Goal: Use online tool/utility: Utilize a website feature to perform a specific function

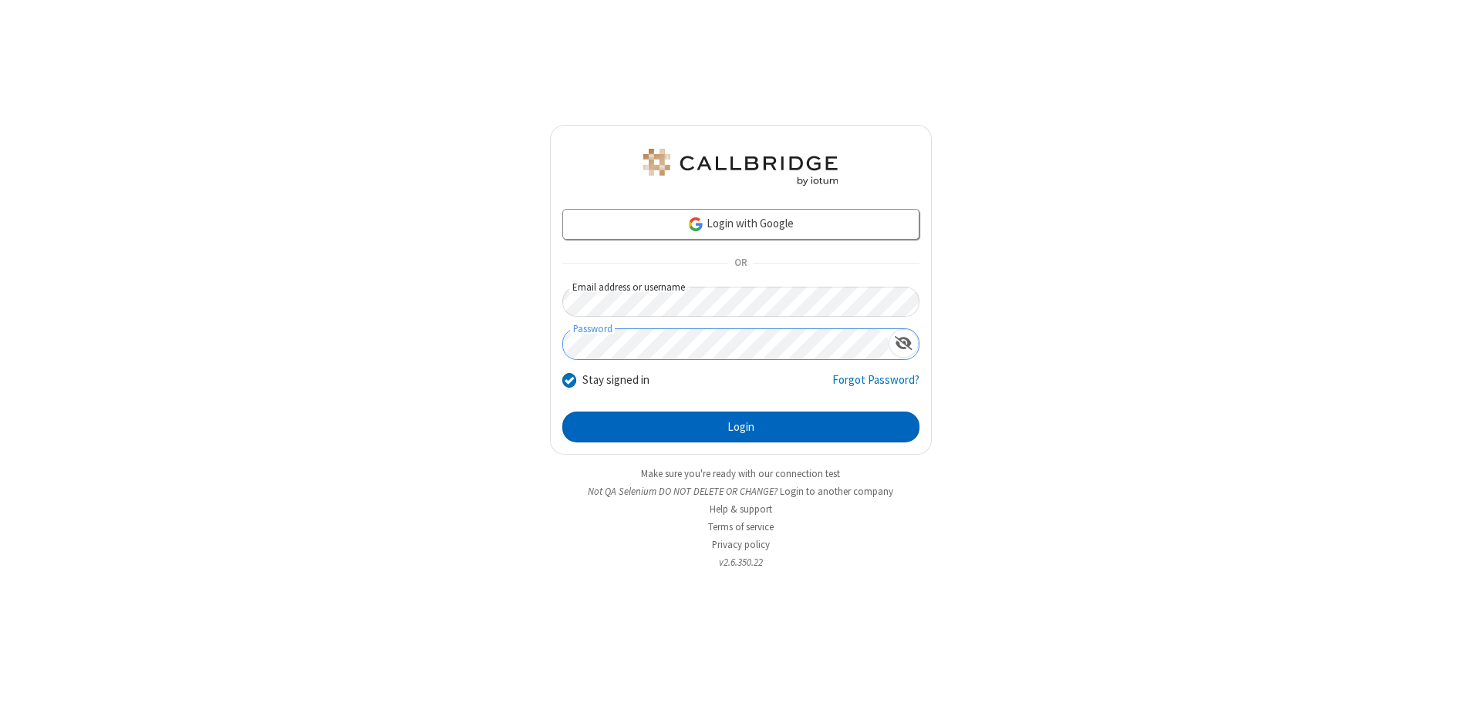
click at [740, 427] on button "Login" at bounding box center [740, 427] width 357 height 31
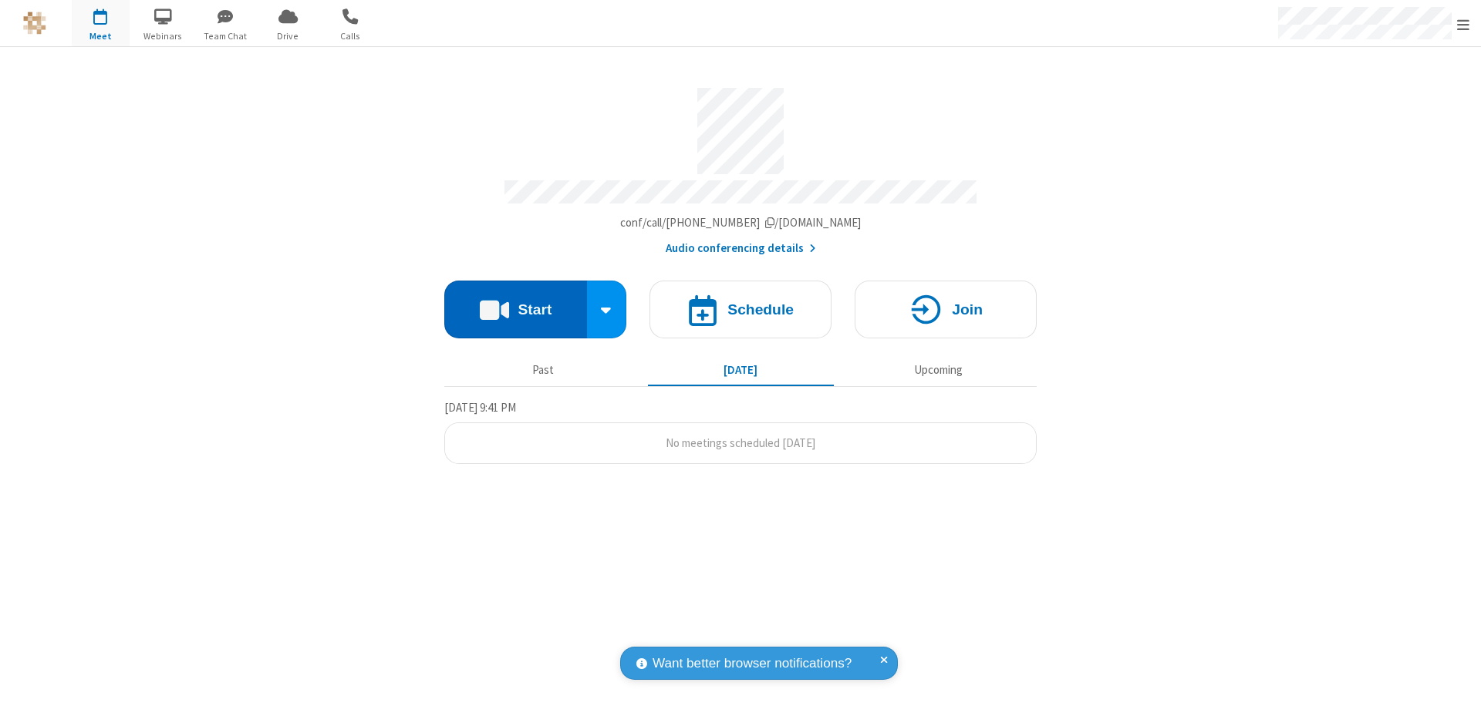
click at [515, 302] on button "Start" at bounding box center [515, 310] width 143 height 58
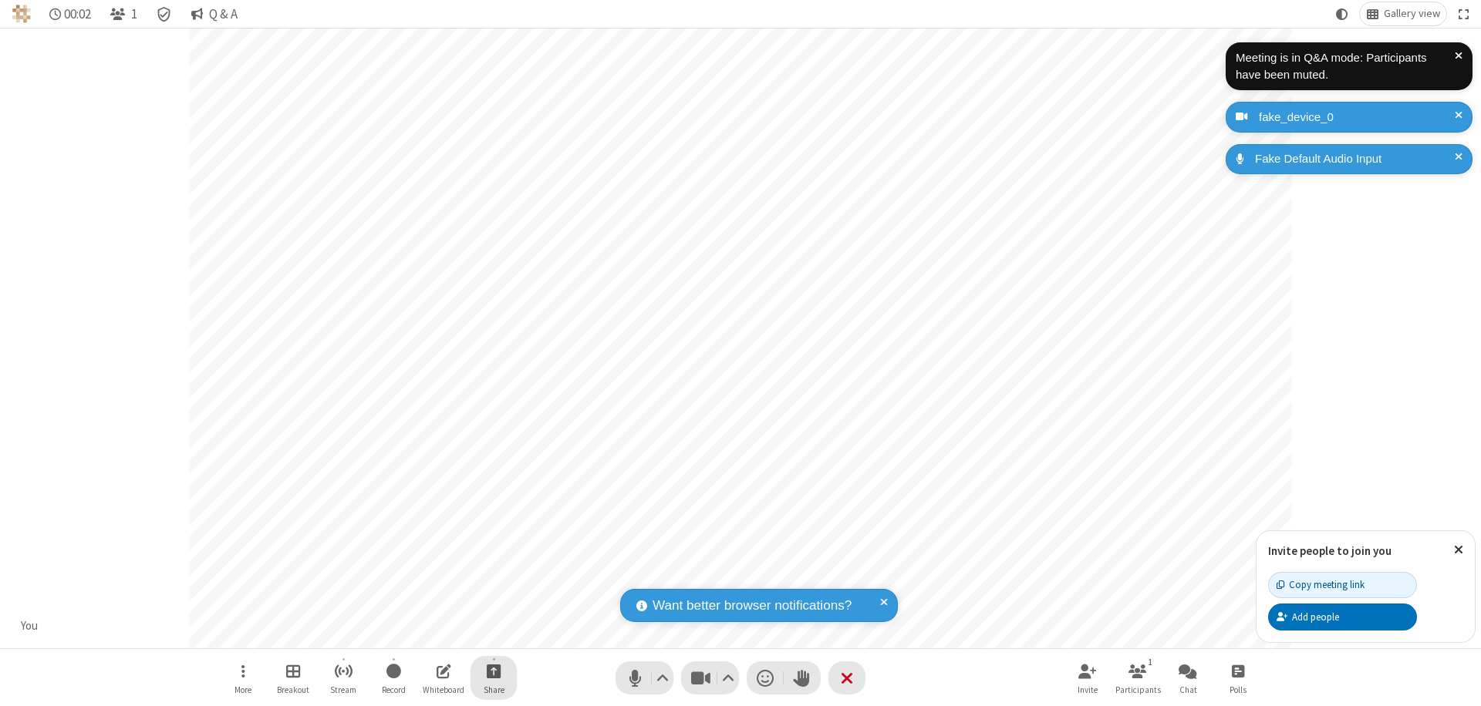
click at [494, 671] on span "Start sharing" at bounding box center [494, 671] width 15 height 19
click at [493, 577] on span "Share additional camera" at bounding box center [503, 580] width 114 height 13
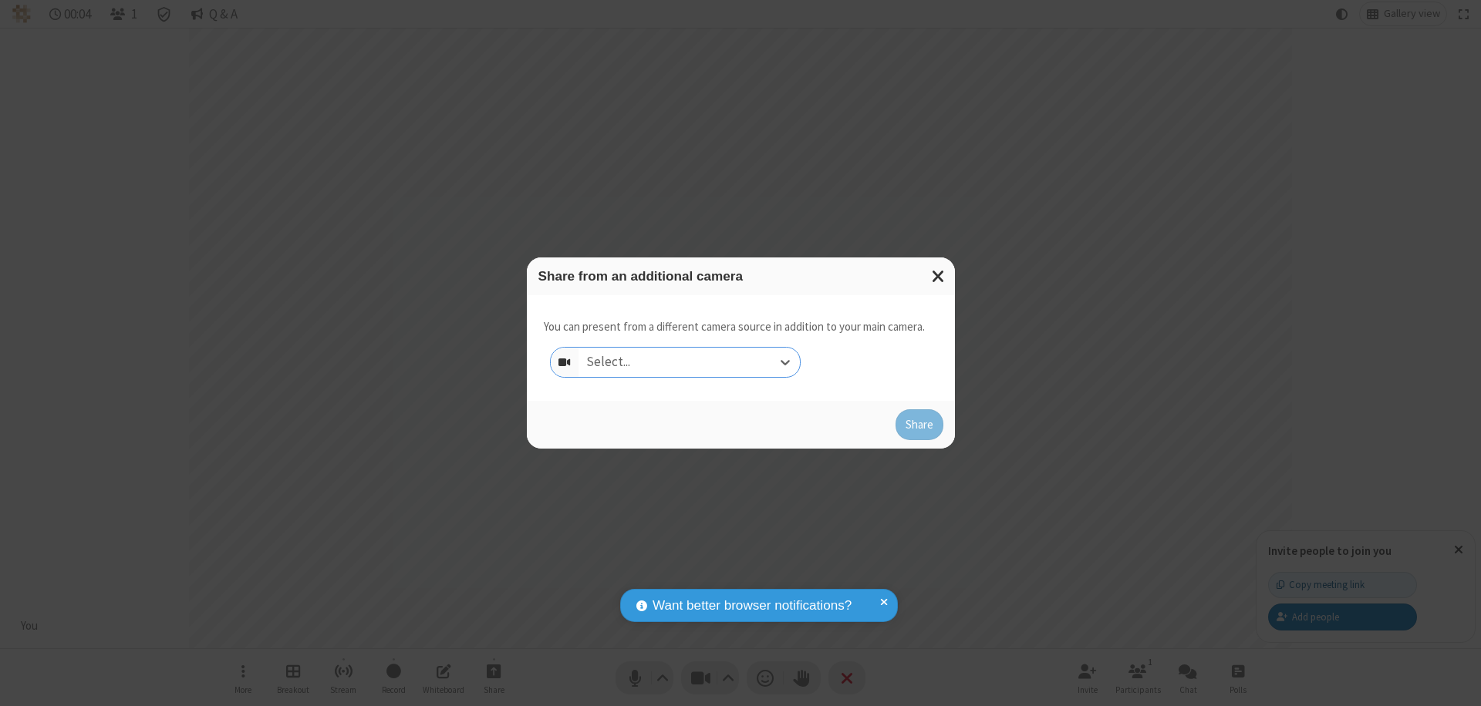
click at [689, 362] on div "Select..." at bounding box center [688, 362] width 221 height 29
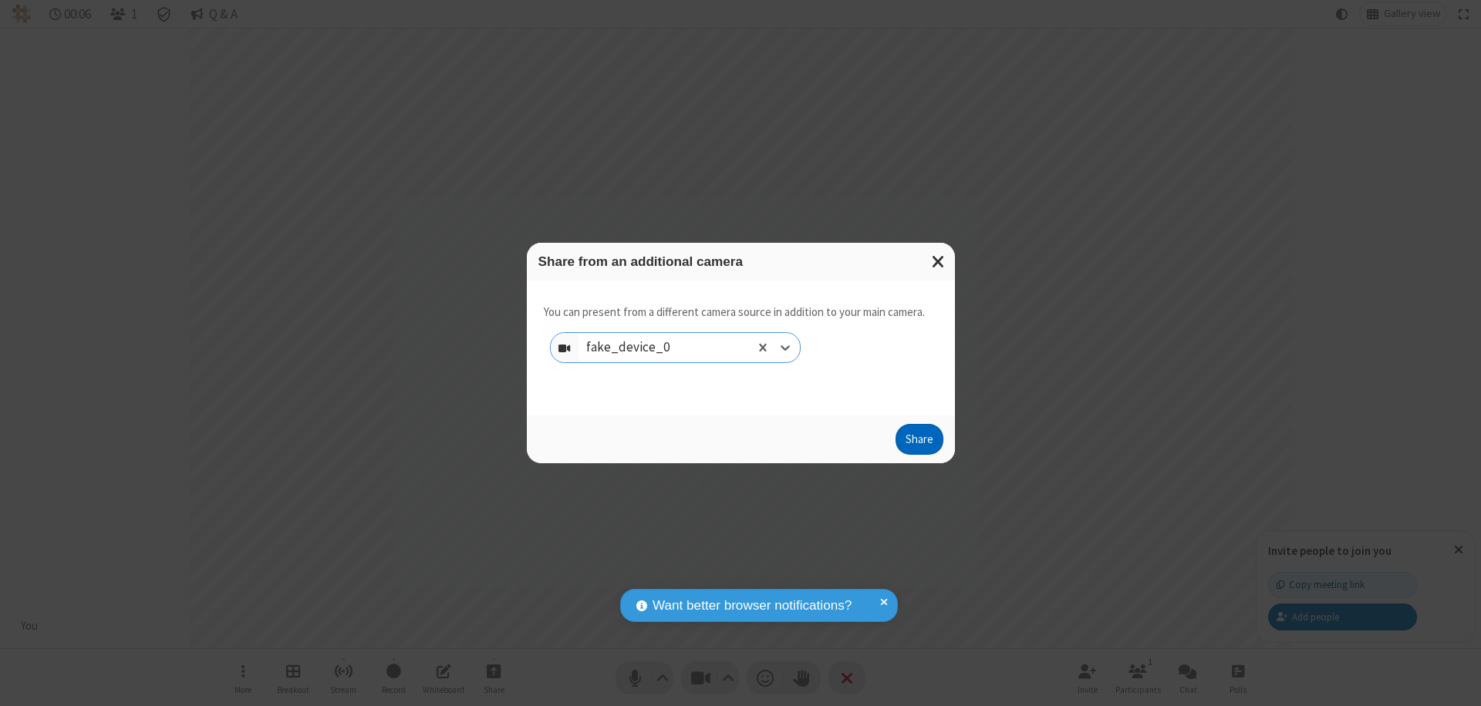
click at [918, 443] on button "Share" at bounding box center [919, 439] width 48 height 31
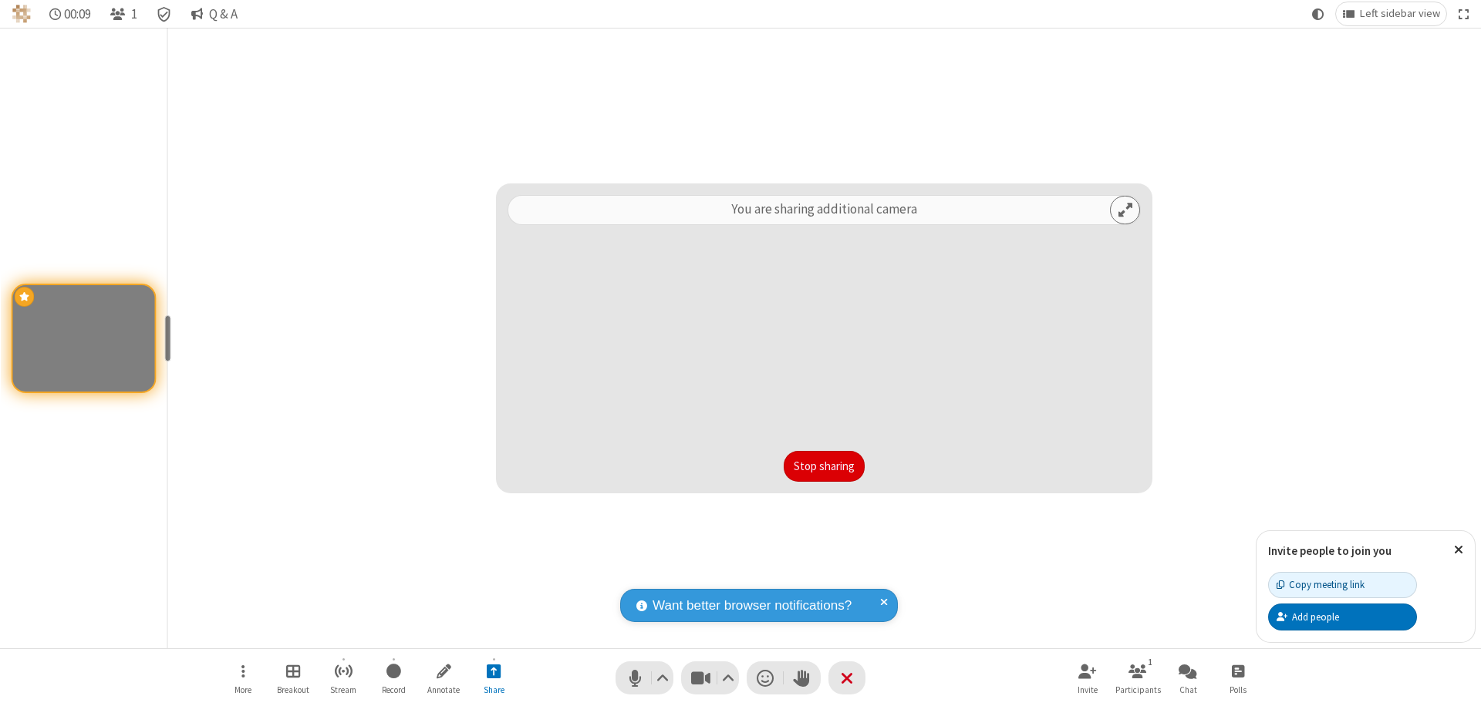
click at [824, 467] on button "Stop sharing" at bounding box center [823, 466] width 81 height 31
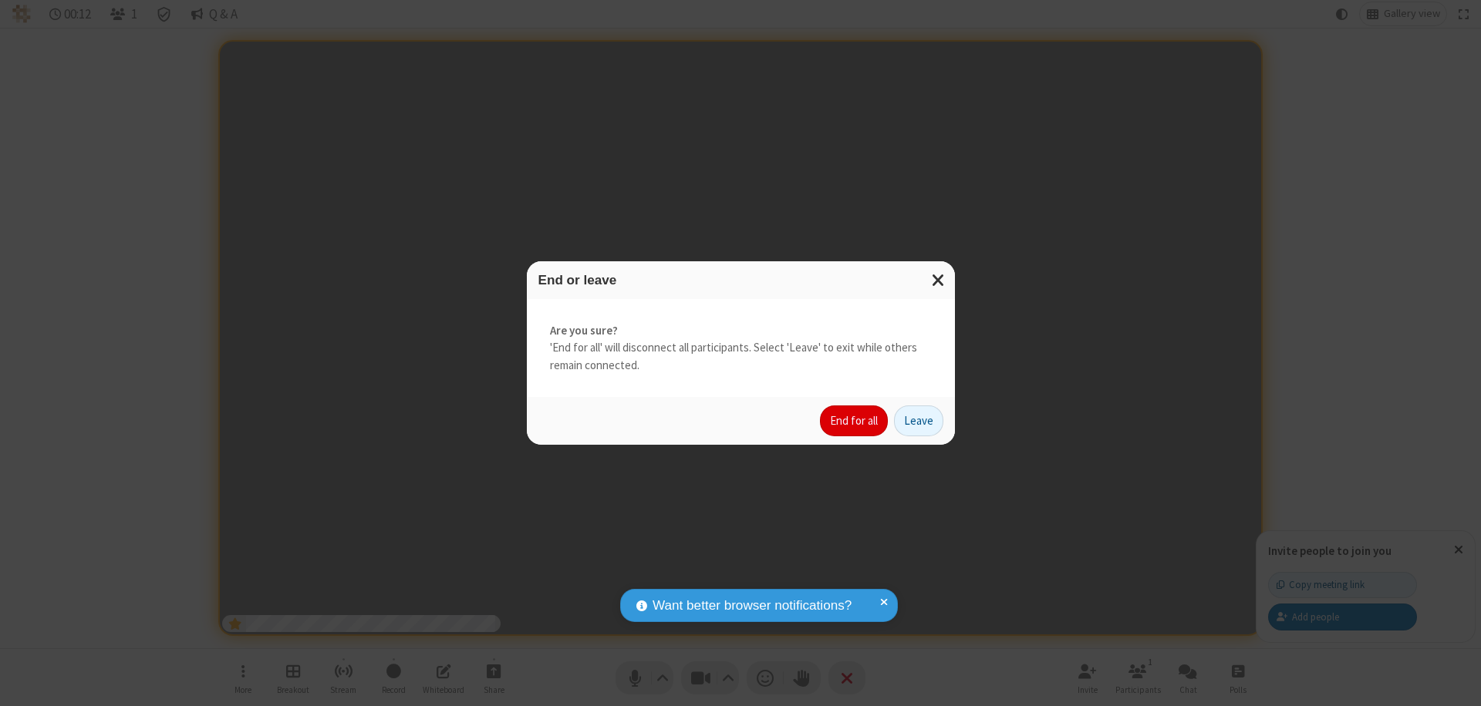
click at [854, 421] on button "End for all" at bounding box center [854, 421] width 68 height 31
